Goal: Task Accomplishment & Management: Manage account settings

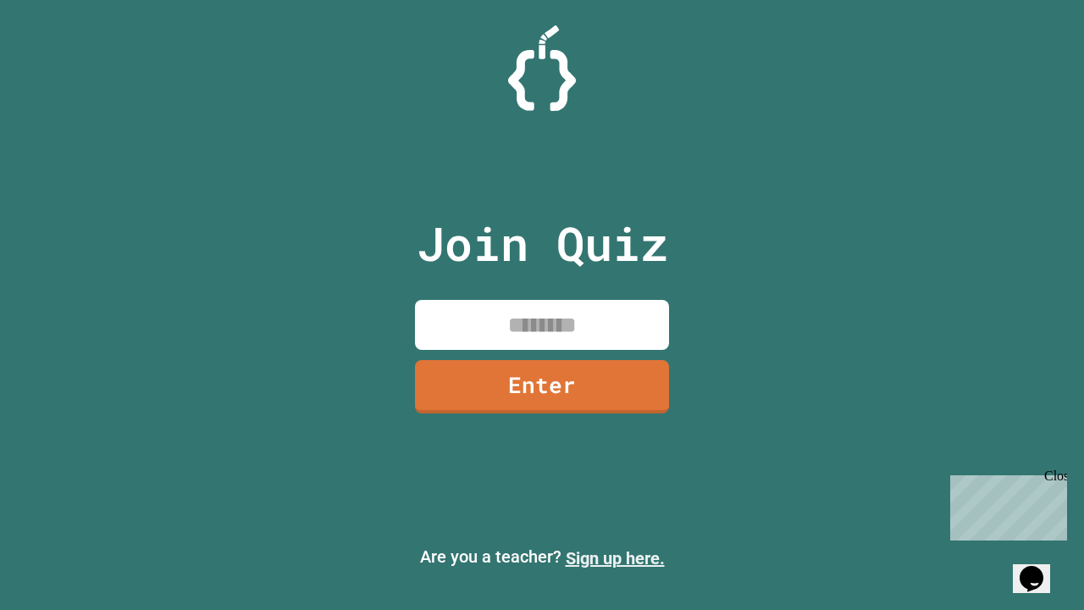
click at [615, 558] on link "Sign up here." at bounding box center [615, 558] width 99 height 20
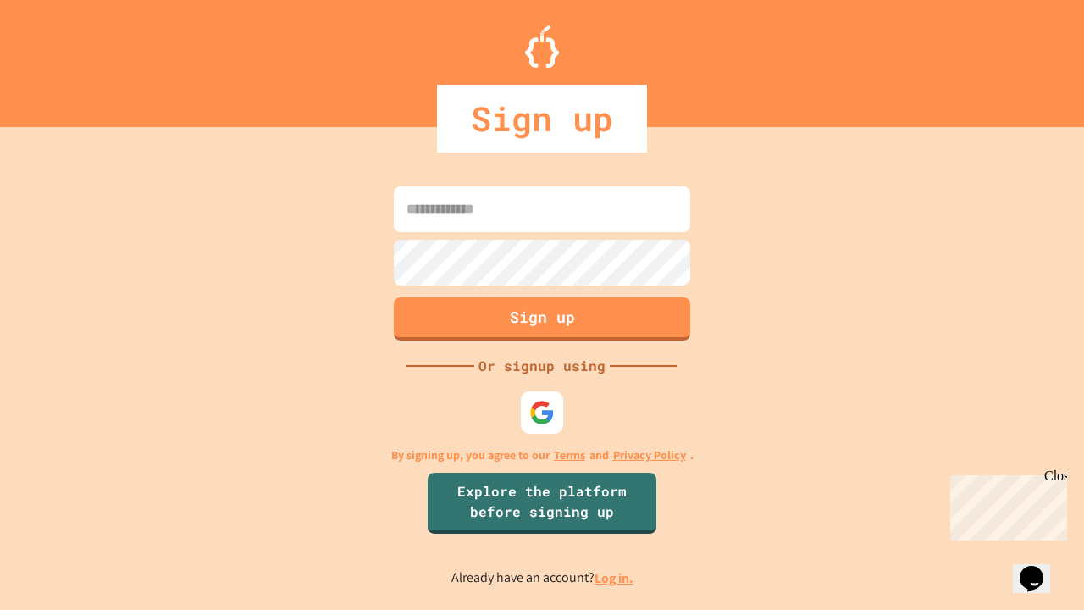
click at [615, 577] on link "Log in." at bounding box center [613, 578] width 39 height 18
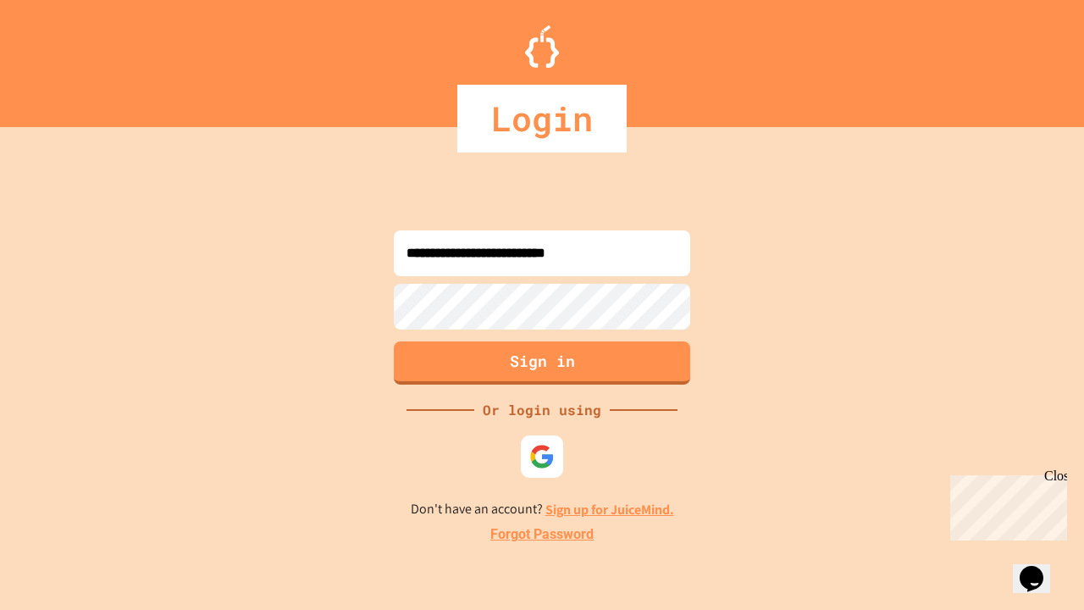
type input "**********"
